Goal: Information Seeking & Learning: Learn about a topic

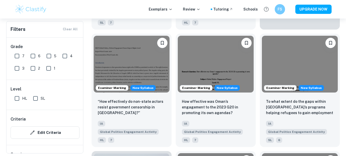
click at [21, 54] on input "7" at bounding box center [17, 56] width 10 height 10
checkbox input "true"
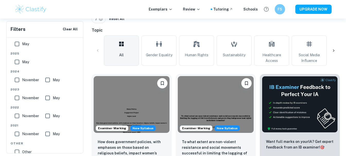
scroll to position [196, 0]
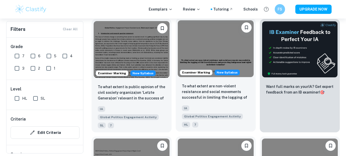
scroll to position [273, 0]
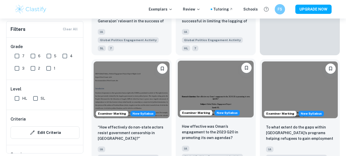
click at [206, 85] on img at bounding box center [216, 89] width 76 height 57
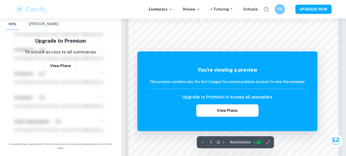
scroll to position [334, 0]
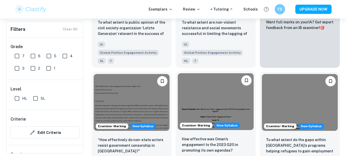
scroll to position [229, 0]
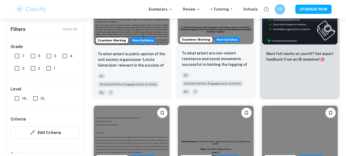
click at [213, 32] on img at bounding box center [216, 15] width 76 height 57
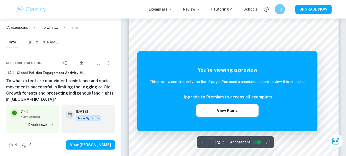
scroll to position [129, 0]
